Goal: Task Accomplishment & Management: Manage account settings

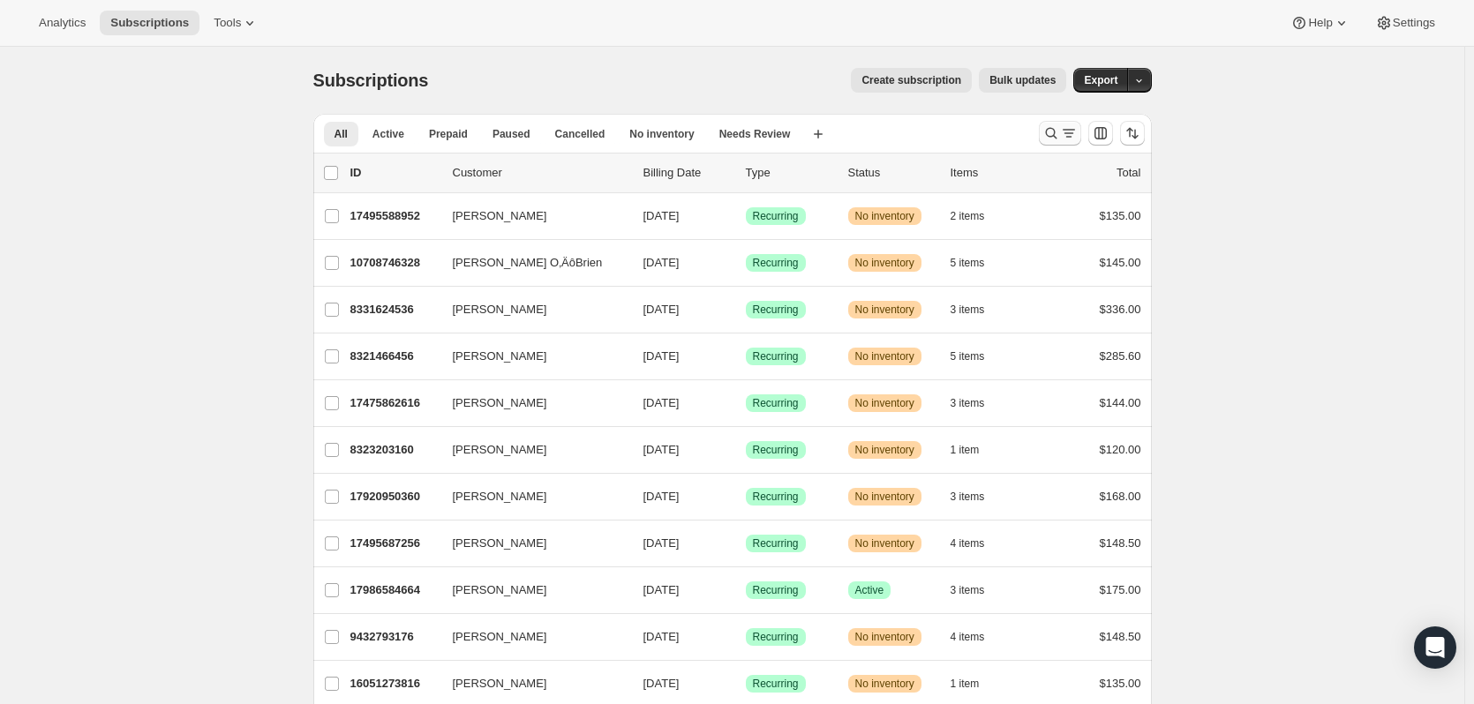
click at [1069, 139] on icon "Search and filter results" at bounding box center [1069, 133] width 18 height 18
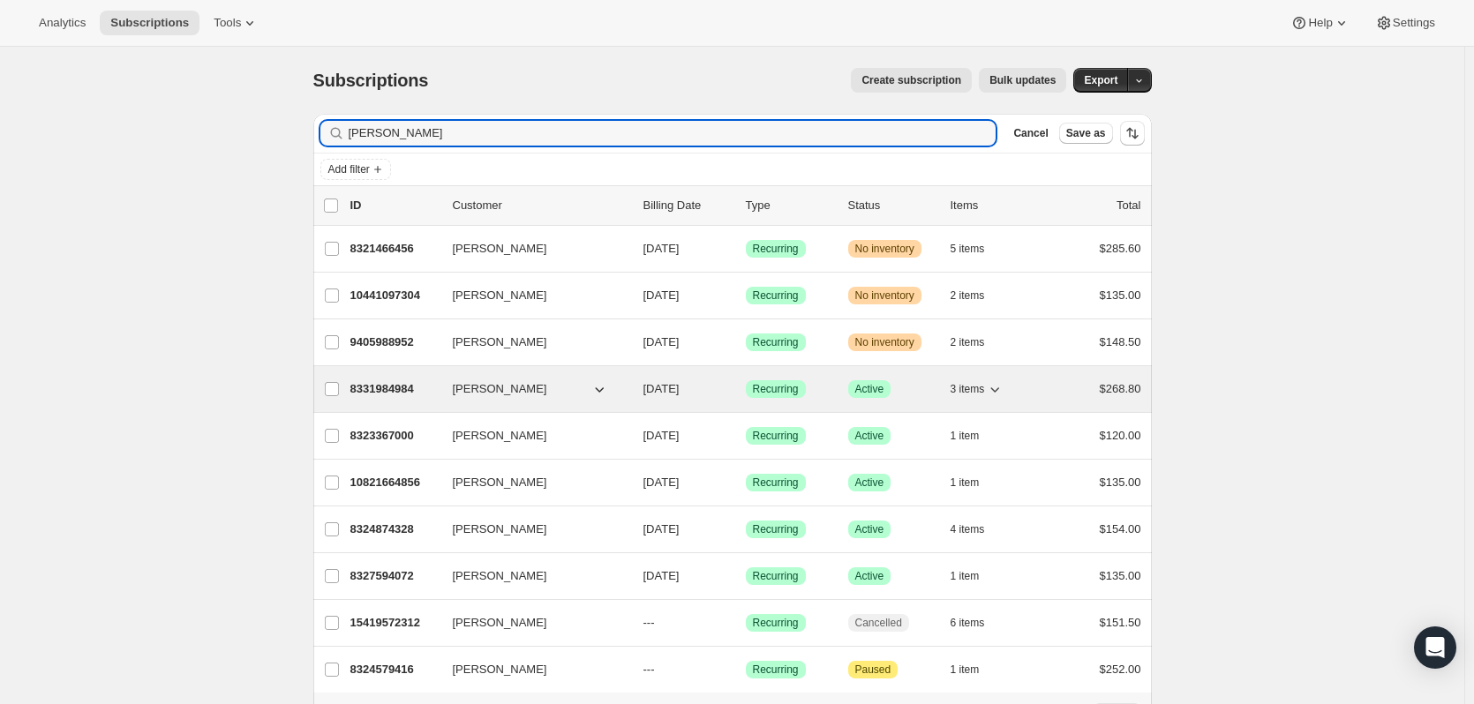
type input "[PERSON_NAME]"
click at [534, 388] on button "[PERSON_NAME]" at bounding box center [530, 389] width 177 height 28
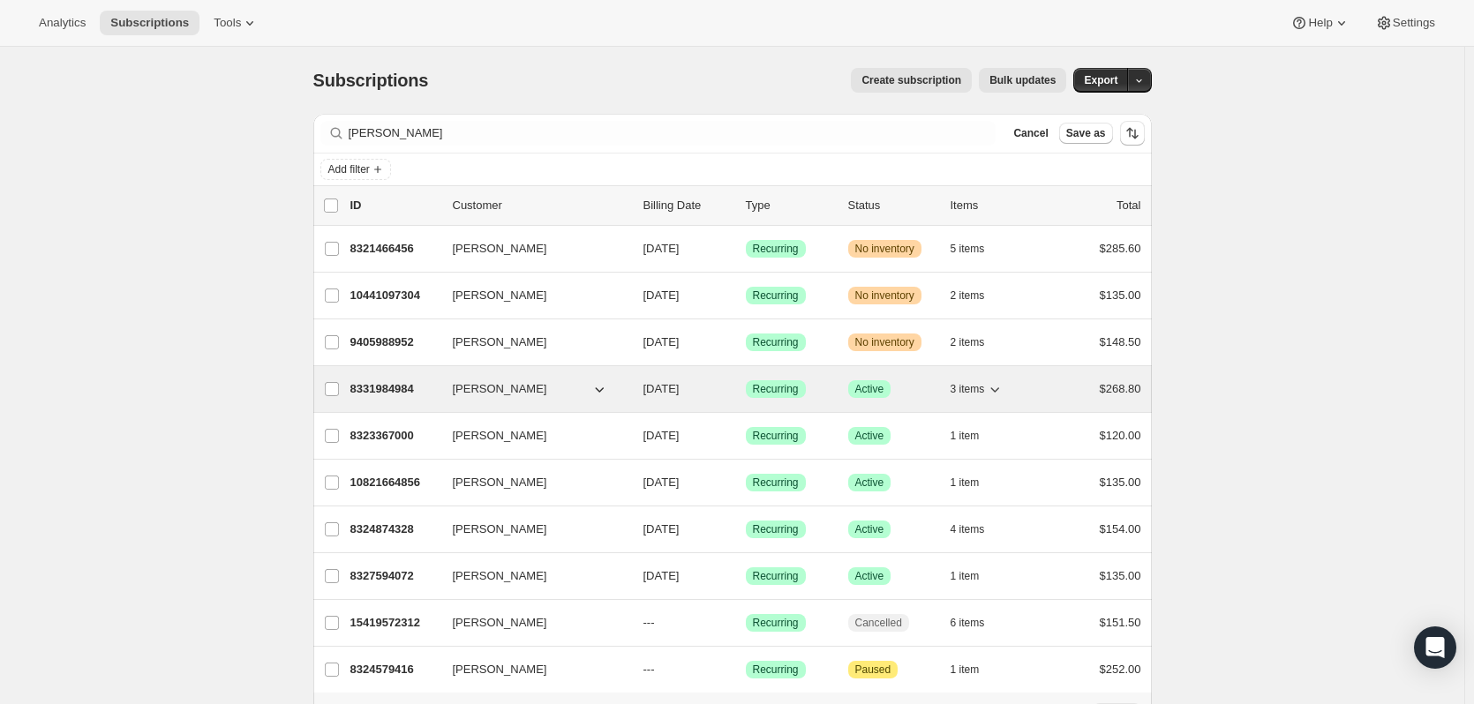
click at [604, 388] on icon "button" at bounding box center [599, 389] width 18 height 18
click at [608, 390] on icon "button" at bounding box center [599, 389] width 18 height 18
click at [380, 389] on p "8331984984" at bounding box center [394, 389] width 88 height 18
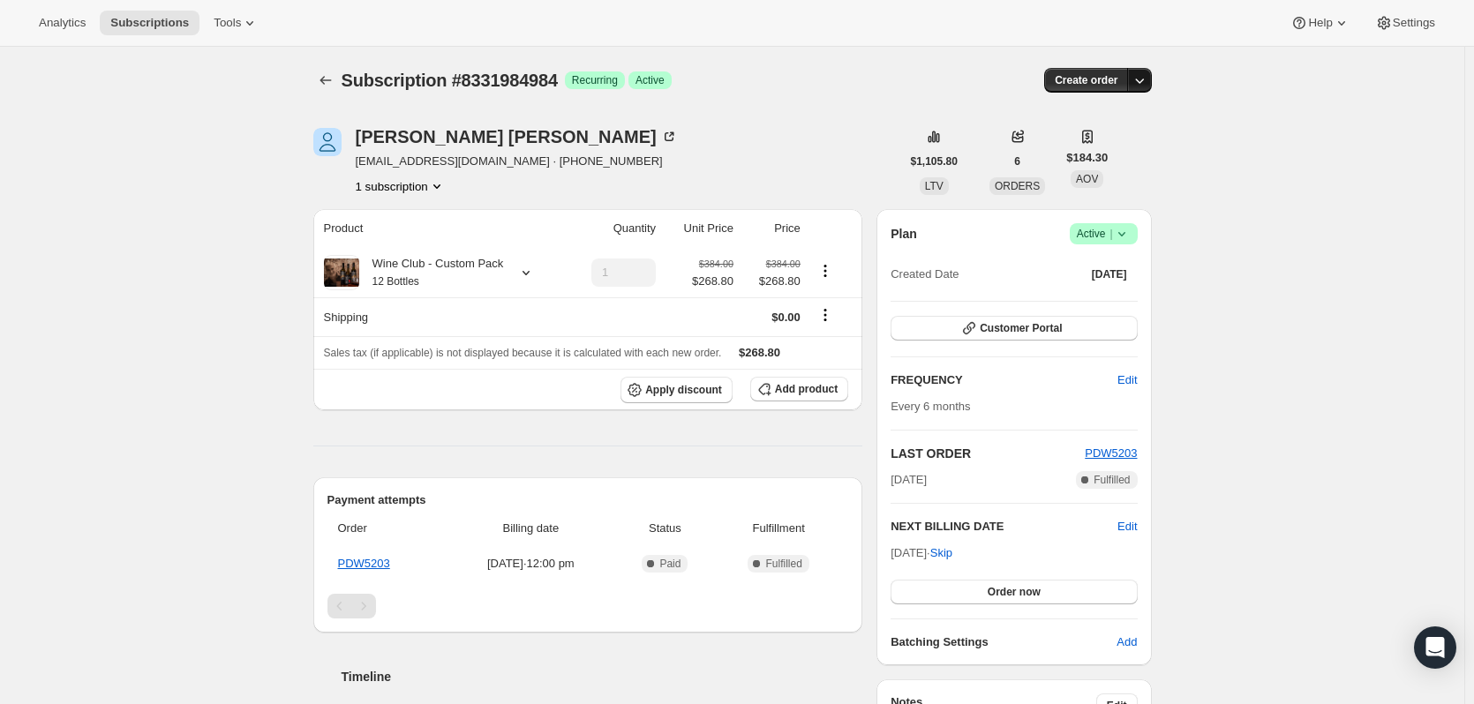
click at [1148, 83] on icon "button" at bounding box center [1139, 80] width 18 height 18
click at [1130, 236] on icon at bounding box center [1122, 234] width 18 height 18
click at [1131, 266] on span "Pause subscription" at bounding box center [1107, 268] width 97 height 13
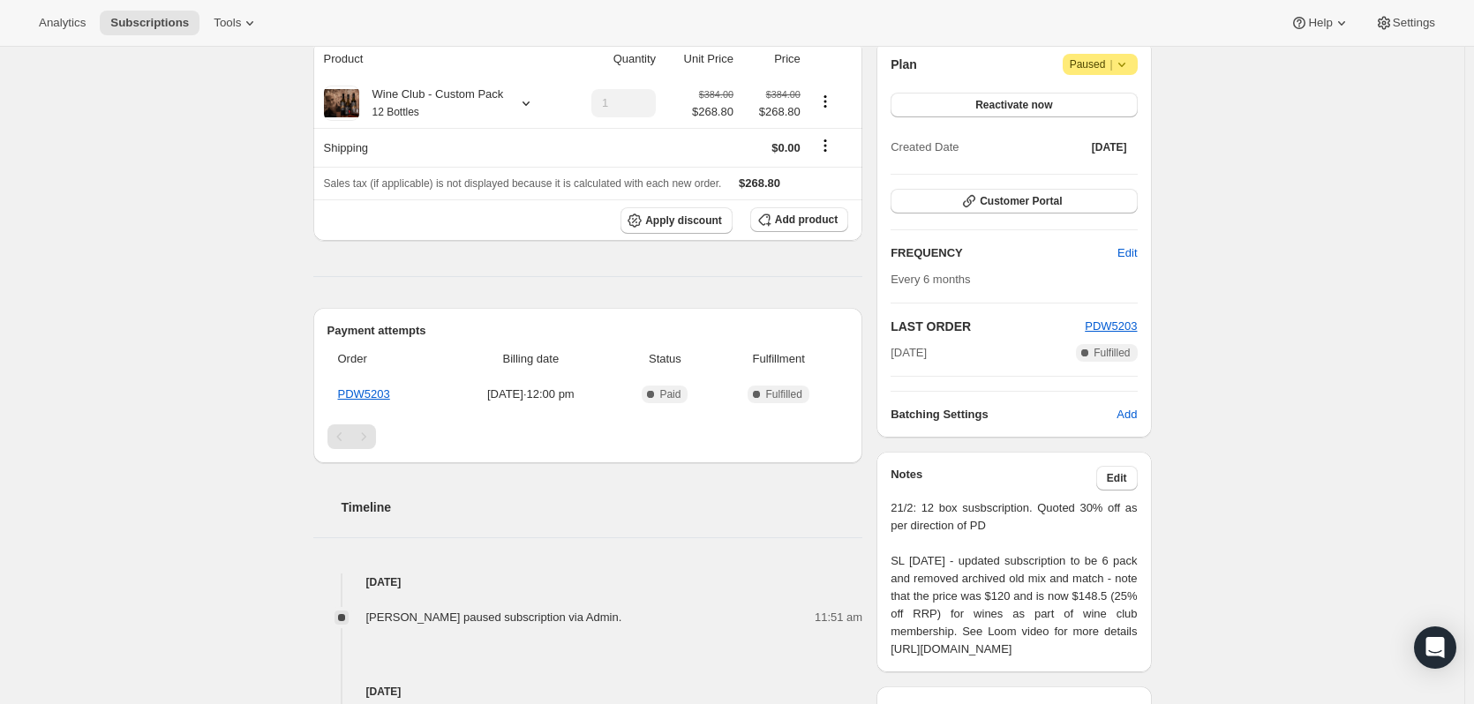
scroll to position [276, 0]
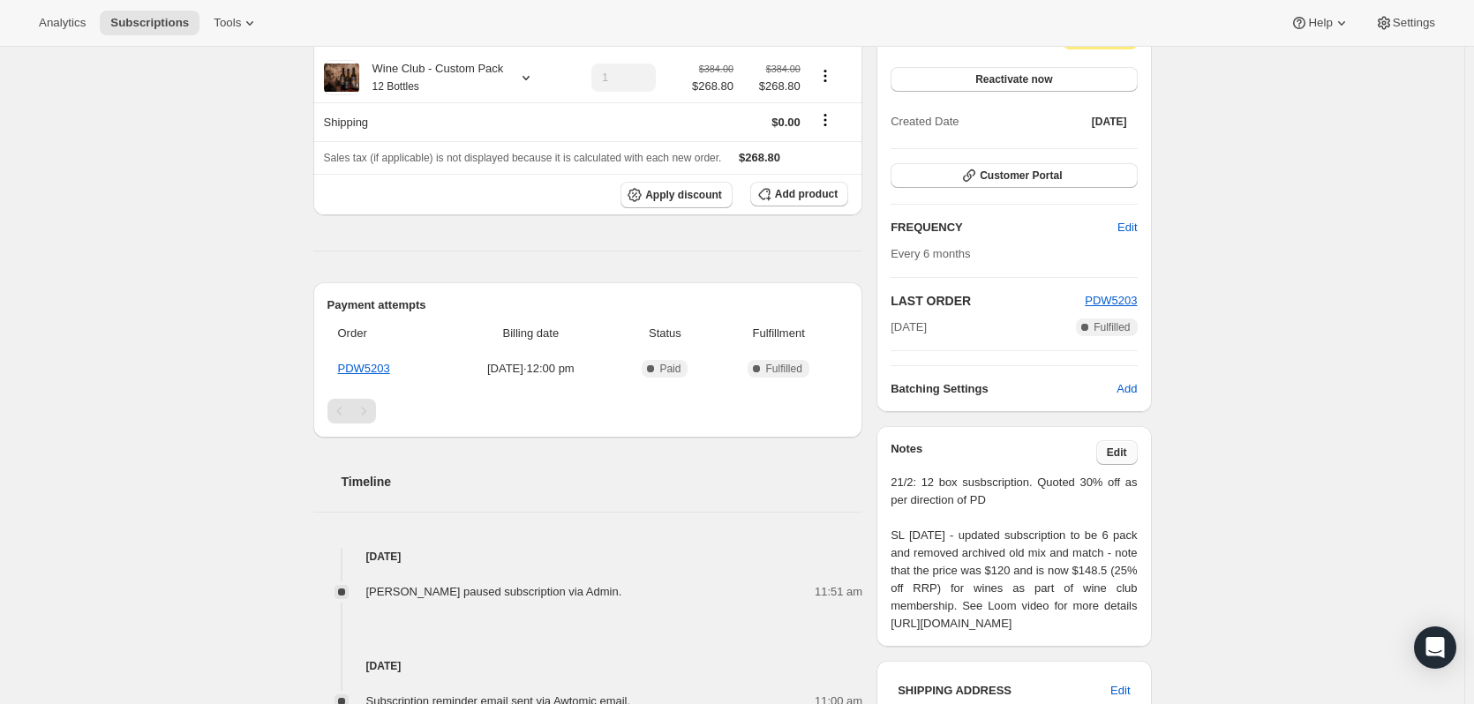
click at [1122, 447] on span "Edit" at bounding box center [1117, 453] width 20 height 14
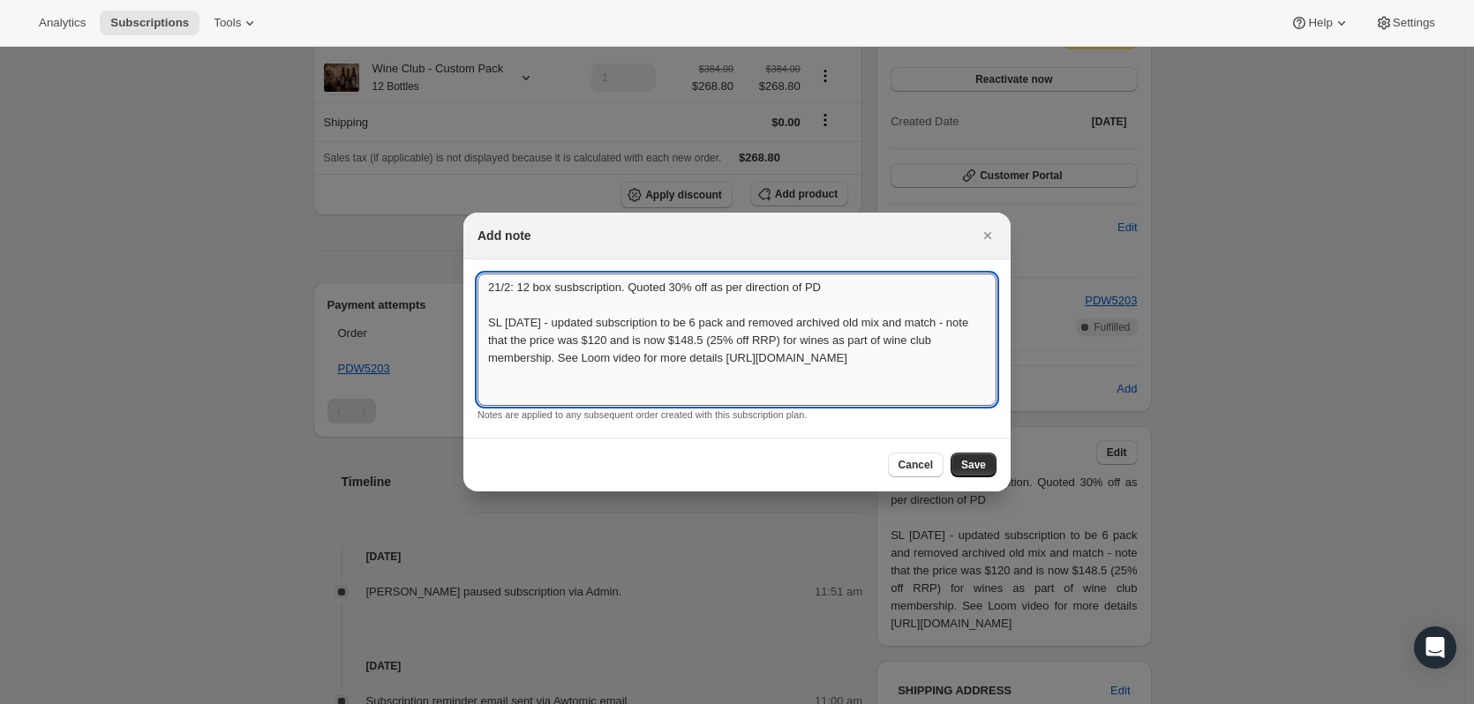
click at [484, 288] on textarea "21/2: 12 box susbscription. Quoted 30% off as per direction of PD SL [DATE] - u…" at bounding box center [736, 340] width 519 height 132
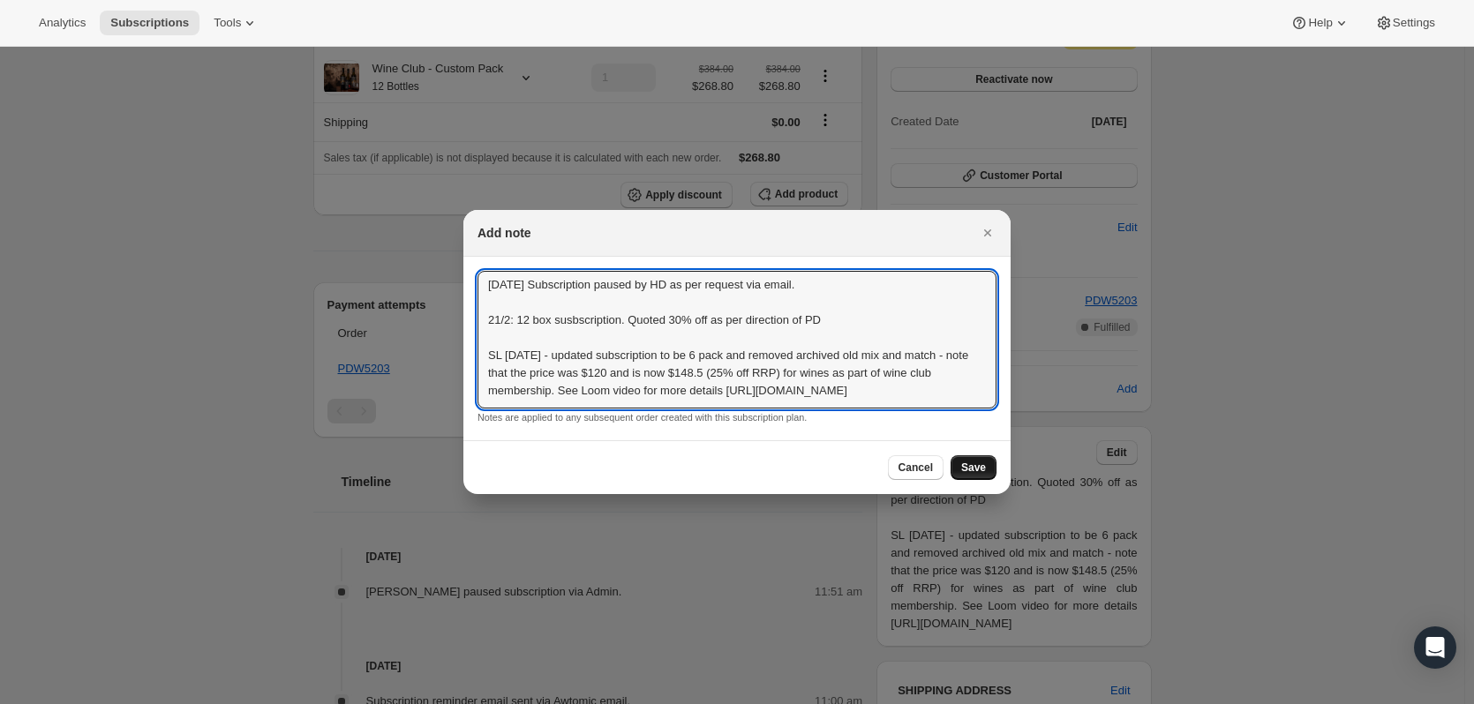
type textarea "[DATE] Subscription paused by HD as per request via email. 21/2: 12 box susbscr…"
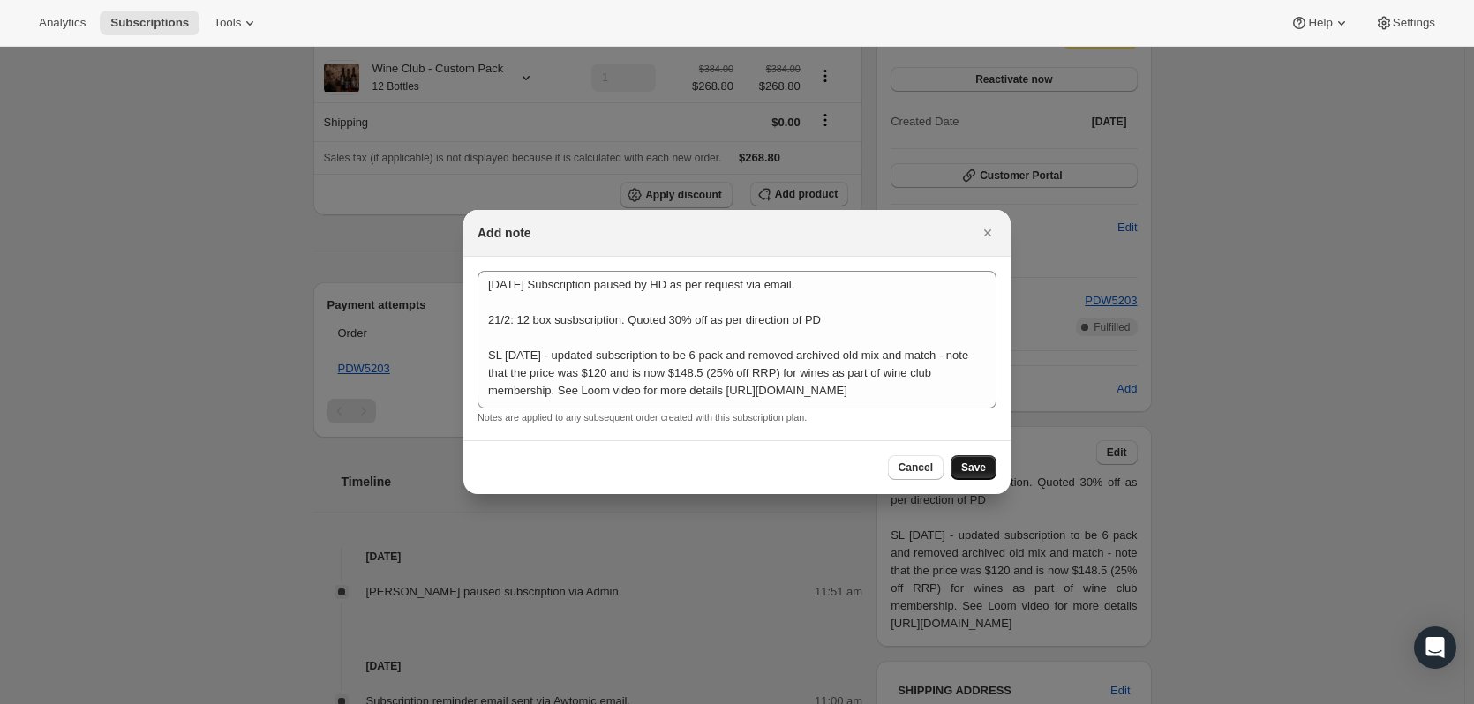
click at [976, 468] on span "Save" at bounding box center [973, 468] width 25 height 14
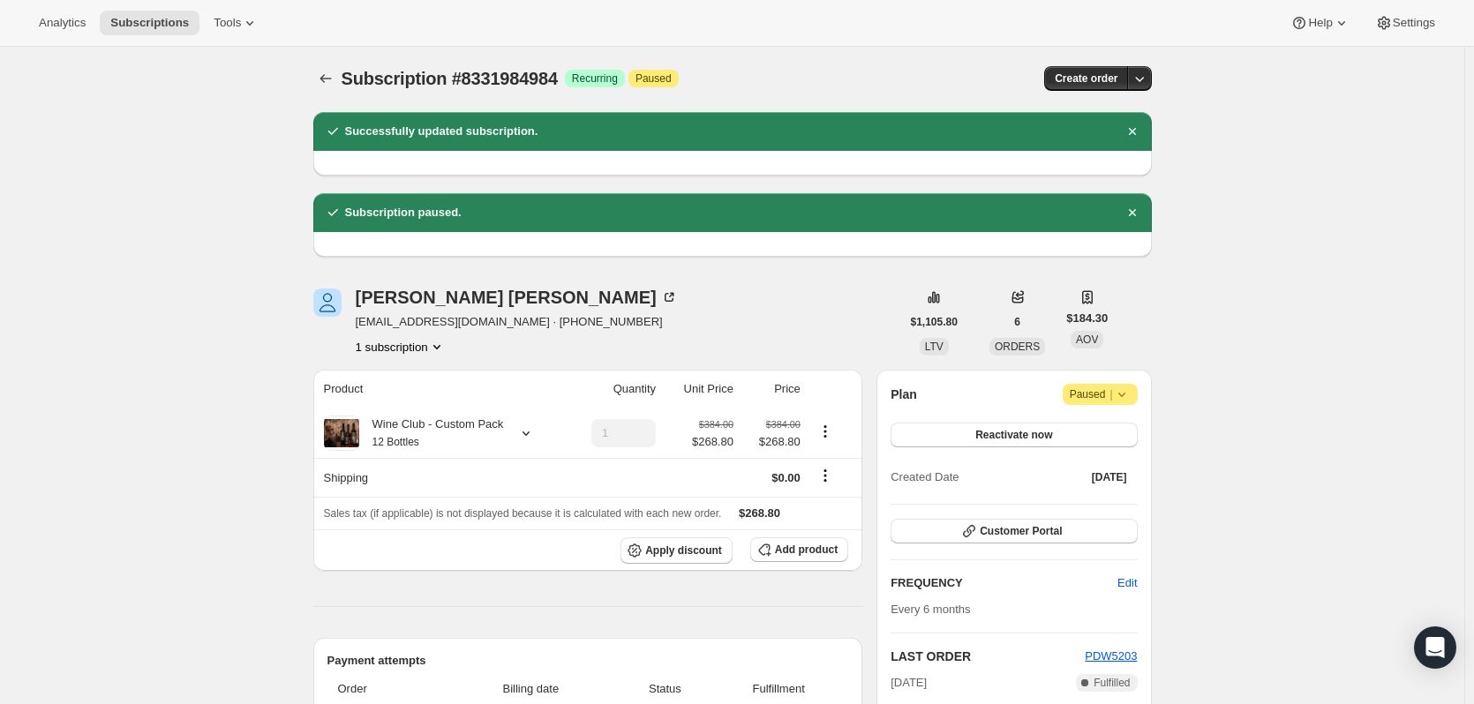
scroll to position [0, 0]
